Goal: Information Seeking & Learning: Learn about a topic

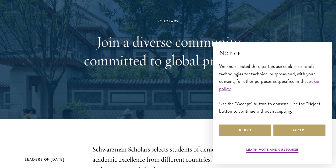
scroll to position [46, 0]
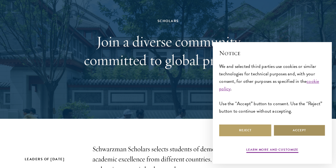
click at [308, 129] on button "Accept" at bounding box center [299, 130] width 52 height 12
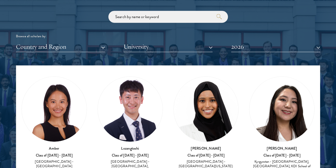
scroll to position [11, 0]
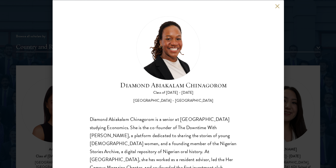
scroll to position [19, 0]
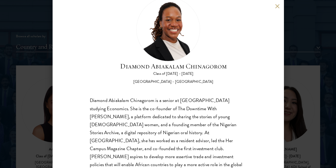
click at [277, 6] on button at bounding box center [277, 6] width 5 height 5
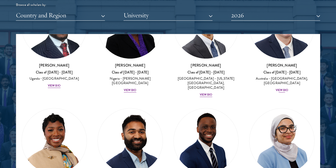
scroll to position [289, 0]
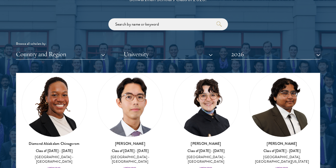
scroll to position [142, 0]
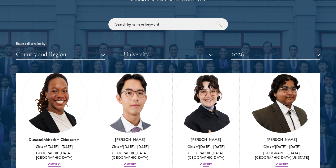
click at [174, 88] on img at bounding box center [206, 100] width 65 height 65
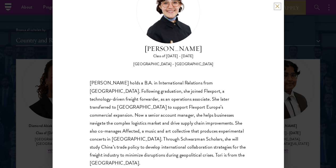
scroll to position [633, 0]
click at [277, 10] on div "[PERSON_NAME] Class of [DATE] - [DATE] [GEOGRAPHIC_DATA] - [GEOGRAPHIC_DATA] [P…" at bounding box center [168, 84] width 231 height 168
click at [276, 6] on button at bounding box center [277, 6] width 5 height 5
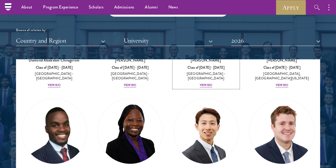
scroll to position [207, 0]
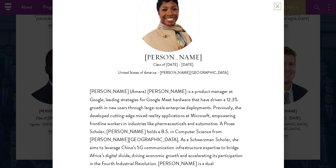
scroll to position [664, 0]
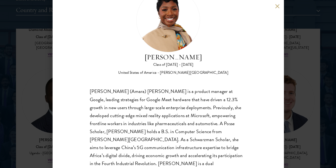
click at [301, 96] on div "[PERSON_NAME] Class of [DATE] - [DATE] [GEOGRAPHIC_DATA] - [PERSON_NAME][GEOGRA…" at bounding box center [168, 84] width 336 height 168
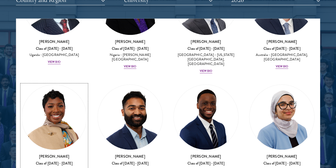
scroll to position [295, 0]
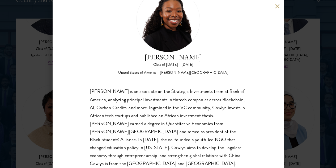
scroll to position [27, 0]
click at [277, 6] on button at bounding box center [277, 6] width 5 height 5
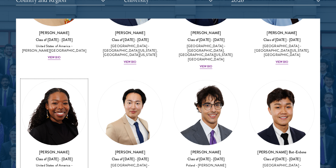
scroll to position [419, 0]
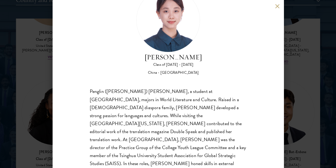
scroll to position [27, 0]
click at [276, 5] on button at bounding box center [277, 6] width 5 height 5
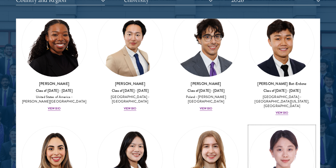
scroll to position [486, 0]
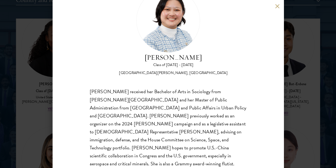
scroll to position [22, 0]
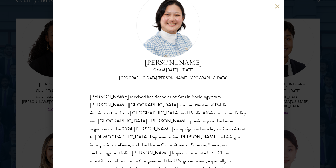
click at [276, 5] on button at bounding box center [277, 6] width 5 height 5
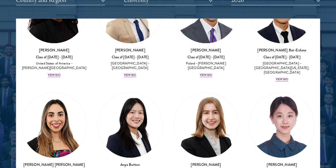
scroll to position [519, 0]
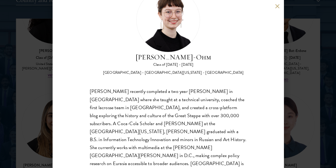
scroll to position [27, 0]
drag, startPoint x: 103, startPoint y: 70, endPoint x: 89, endPoint y: 69, distance: 13.9
click at [89, 69] on div "[PERSON_NAME]-Ohm Class of [DATE] - [DATE] [GEOGRAPHIC_DATA] - [GEOGRAPHIC_DATA…" at bounding box center [168, 84] width 231 height 168
click at [154, 137] on div "[PERSON_NAME] recently completed a two year [PERSON_NAME] in [GEOGRAPHIC_DATA] …" at bounding box center [168, 132] width 157 height 88
click at [276, 6] on button at bounding box center [277, 6] width 5 height 5
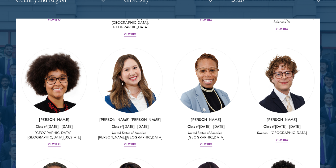
scroll to position [1020, 0]
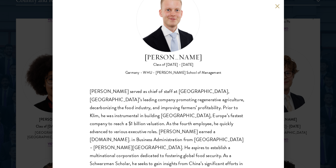
scroll to position [27, 0]
click at [276, 4] on button at bounding box center [277, 6] width 5 height 5
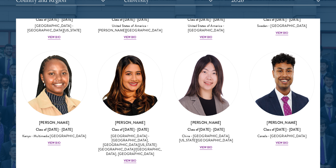
scroll to position [1124, 0]
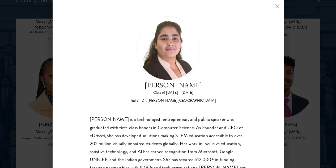
scroll to position [19, 0]
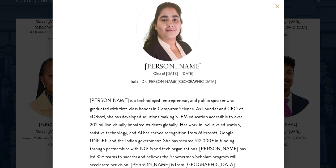
click at [277, 7] on button at bounding box center [277, 6] width 5 height 5
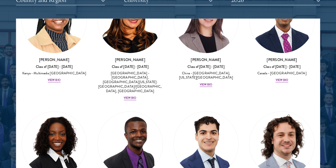
scroll to position [1189, 0]
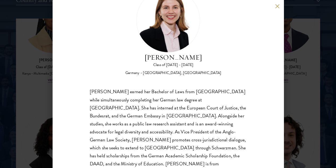
scroll to position [28, 0]
click at [278, 6] on button at bounding box center [277, 6] width 5 height 5
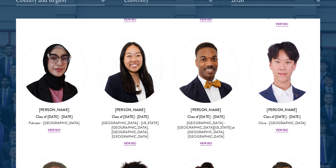
scroll to position [1494, 0]
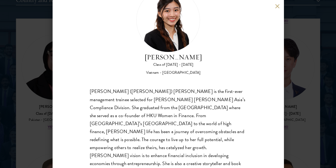
scroll to position [27, 0]
click at [276, 7] on button at bounding box center [277, 6] width 5 height 5
